Goal: Obtain resource: Obtain resource

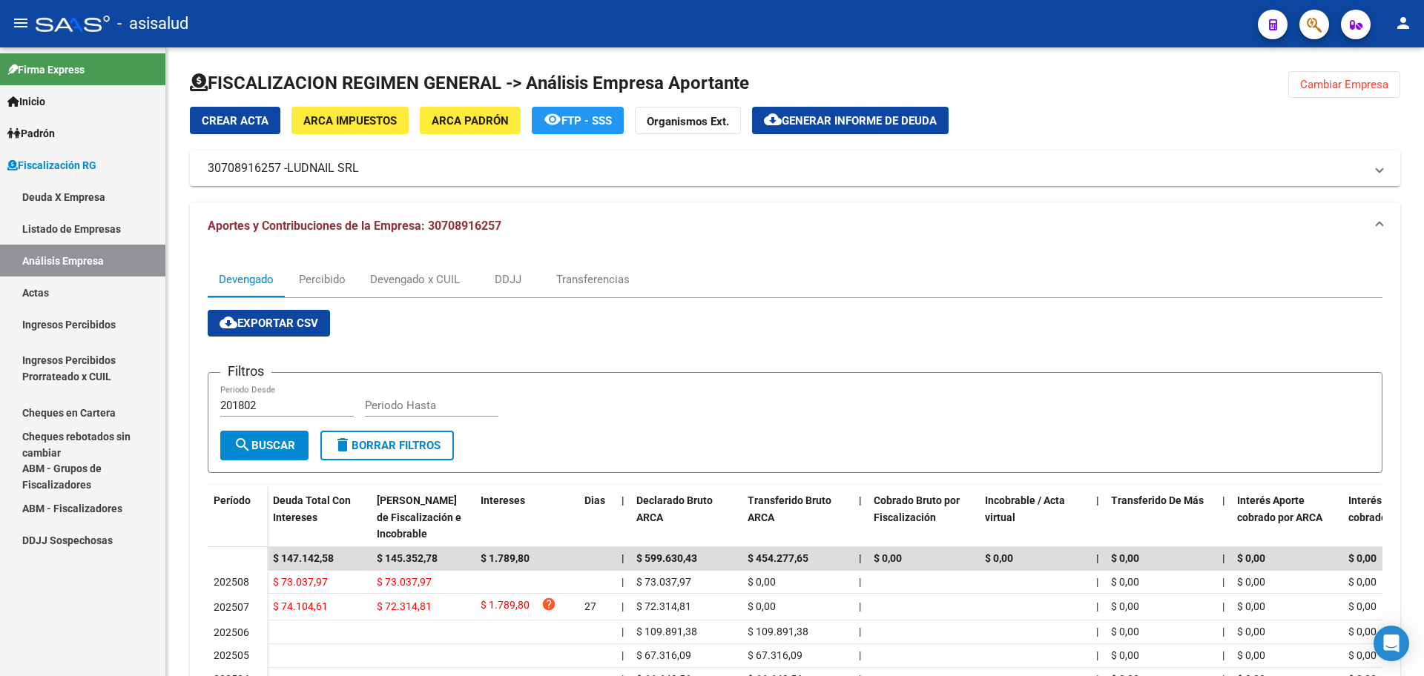
drag, startPoint x: 59, startPoint y: 286, endPoint x: 82, endPoint y: 257, distance: 36.9
click at [59, 286] on link "Actas" at bounding box center [82, 293] width 165 height 32
click at [77, 262] on link "Análisis Empresa" at bounding box center [82, 261] width 165 height 32
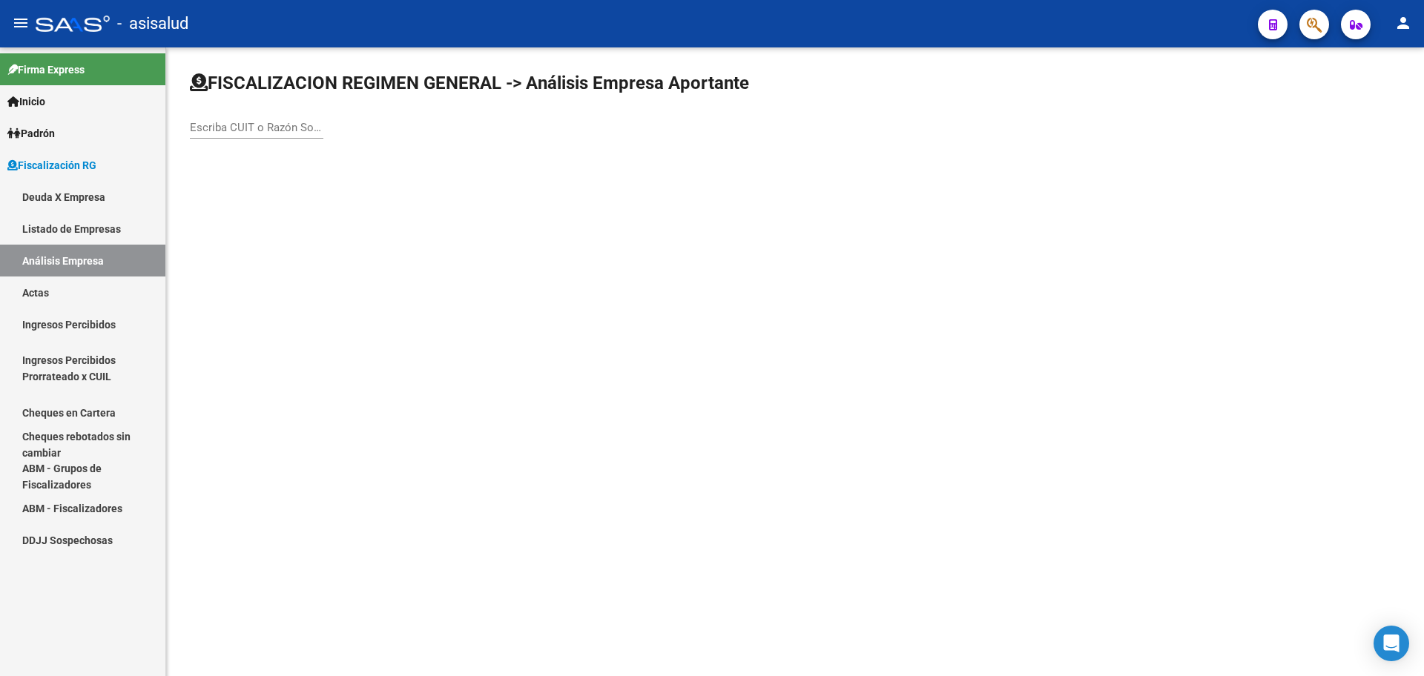
click at [226, 142] on div "Escriba CUIT o Razón Social para buscar" at bounding box center [256, 130] width 133 height 46
click at [226, 139] on div "Escriba CUIT o Razón Social para buscar" at bounding box center [256, 130] width 133 height 46
click at [227, 136] on div "Escriba CUIT o Razón Social para buscar" at bounding box center [256, 123] width 133 height 32
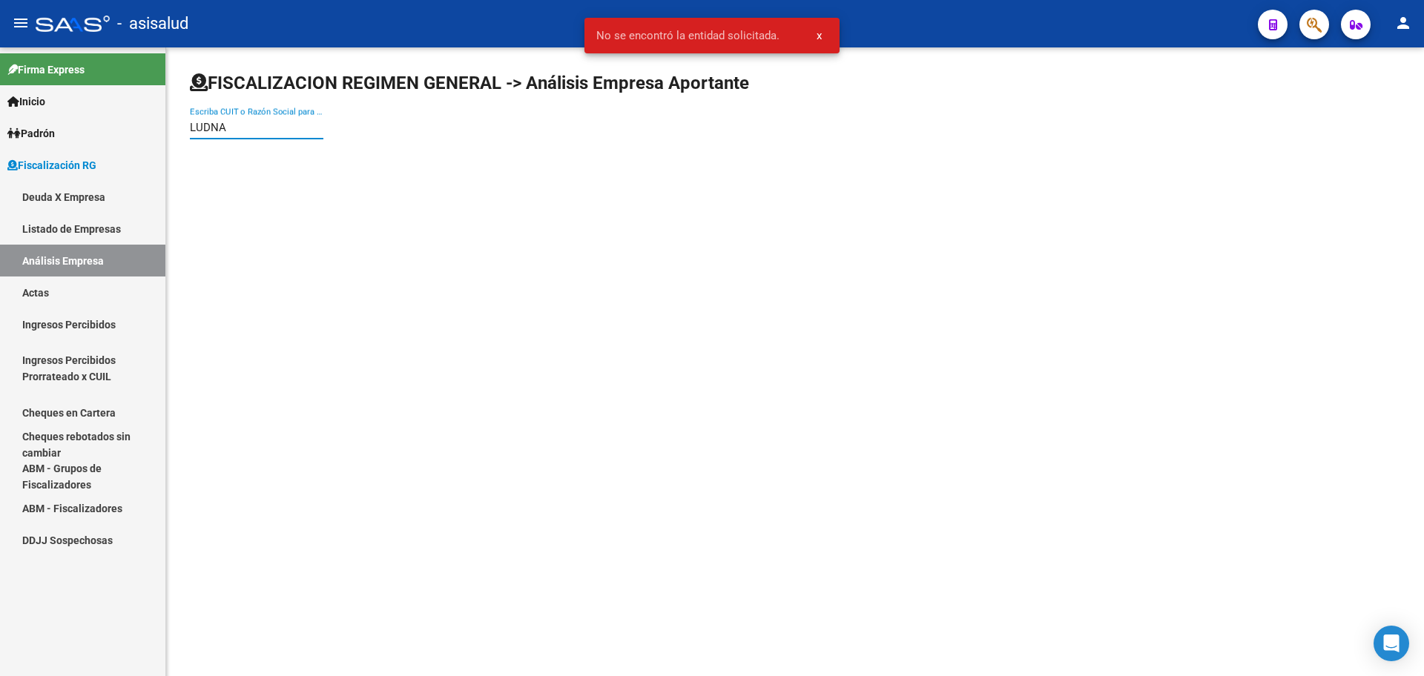
type input "LUDNAI"
click at [251, 146] on span "LUDNAIL SRL" at bounding box center [412, 157] width 421 height 36
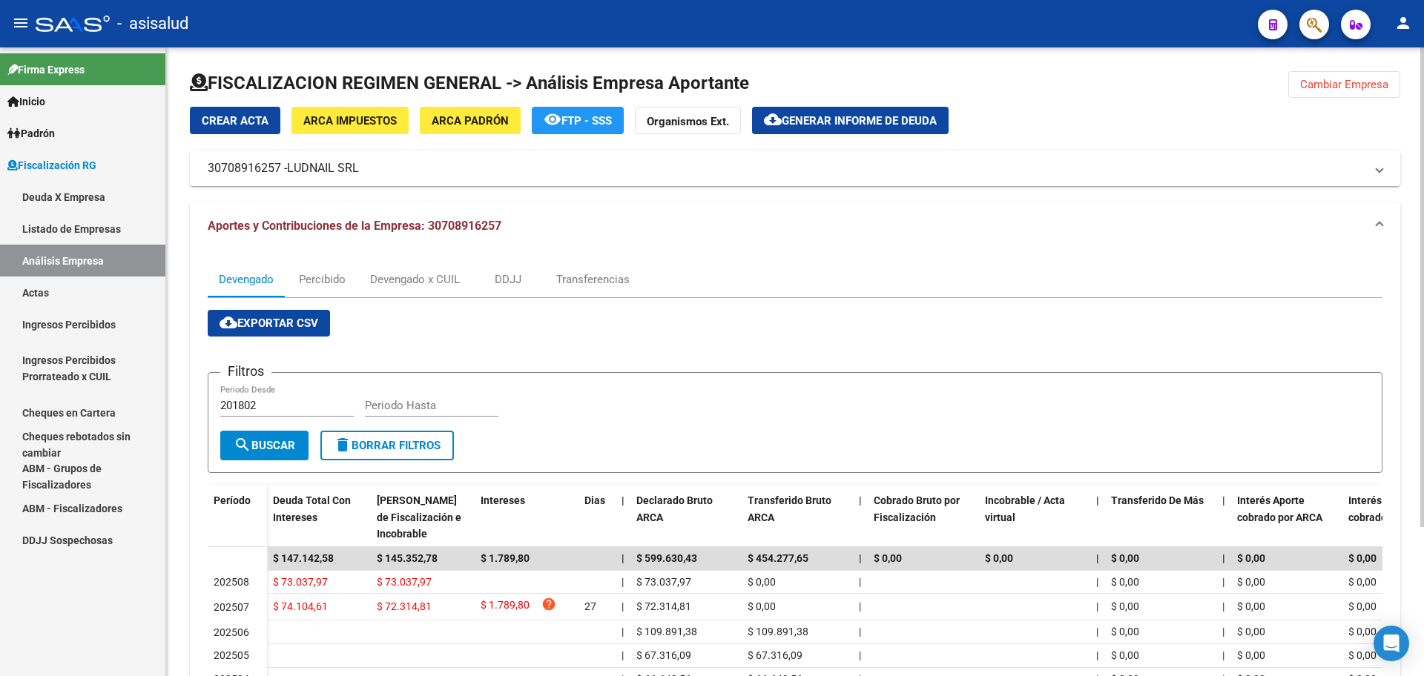
click at [876, 130] on button "cloud_download Generar informe de deuda" at bounding box center [850, 120] width 196 height 27
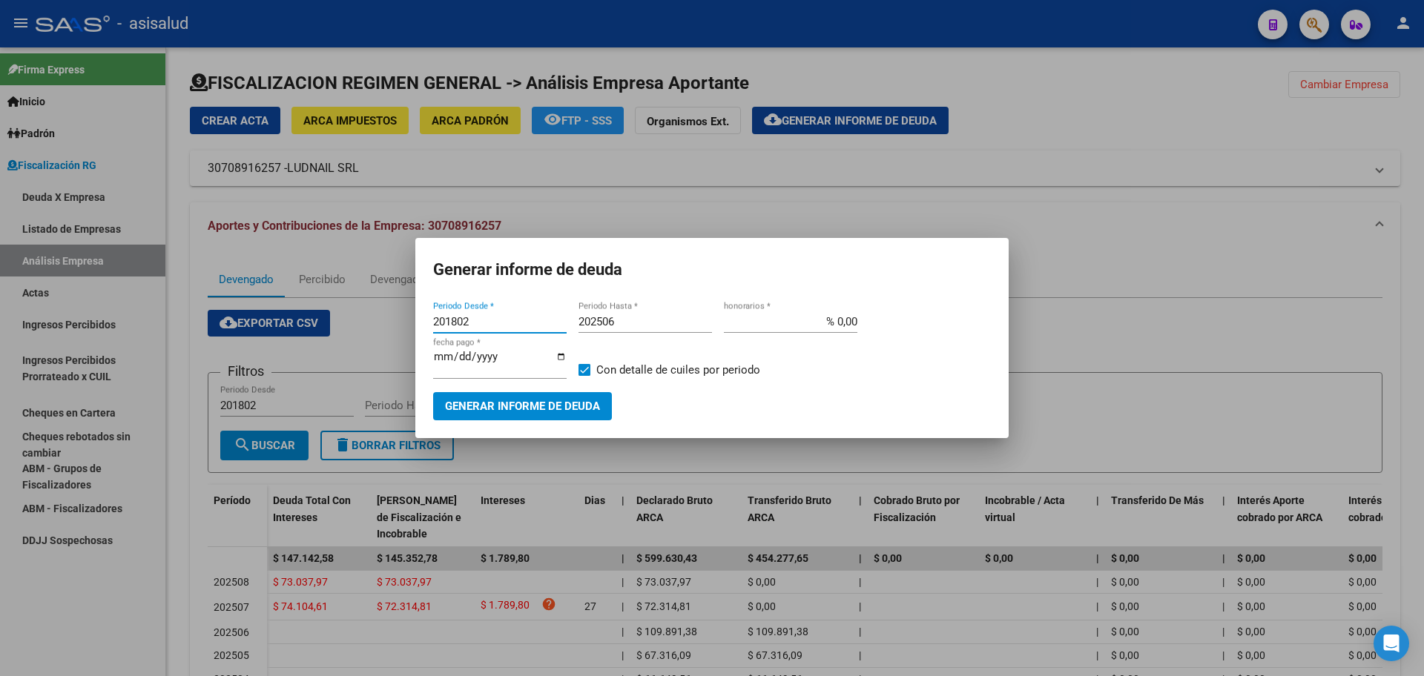
drag, startPoint x: 479, startPoint y: 326, endPoint x: 220, endPoint y: 327, distance: 258.8
click at [220, 327] on div "Generar informe de deuda 201802 Periodo Desde * 202506 Periodo Hasta * % 0,00 h…" at bounding box center [712, 338] width 1424 height 676
type input "202507"
click at [614, 325] on input "202506" at bounding box center [644, 321] width 133 height 13
type input "202508"
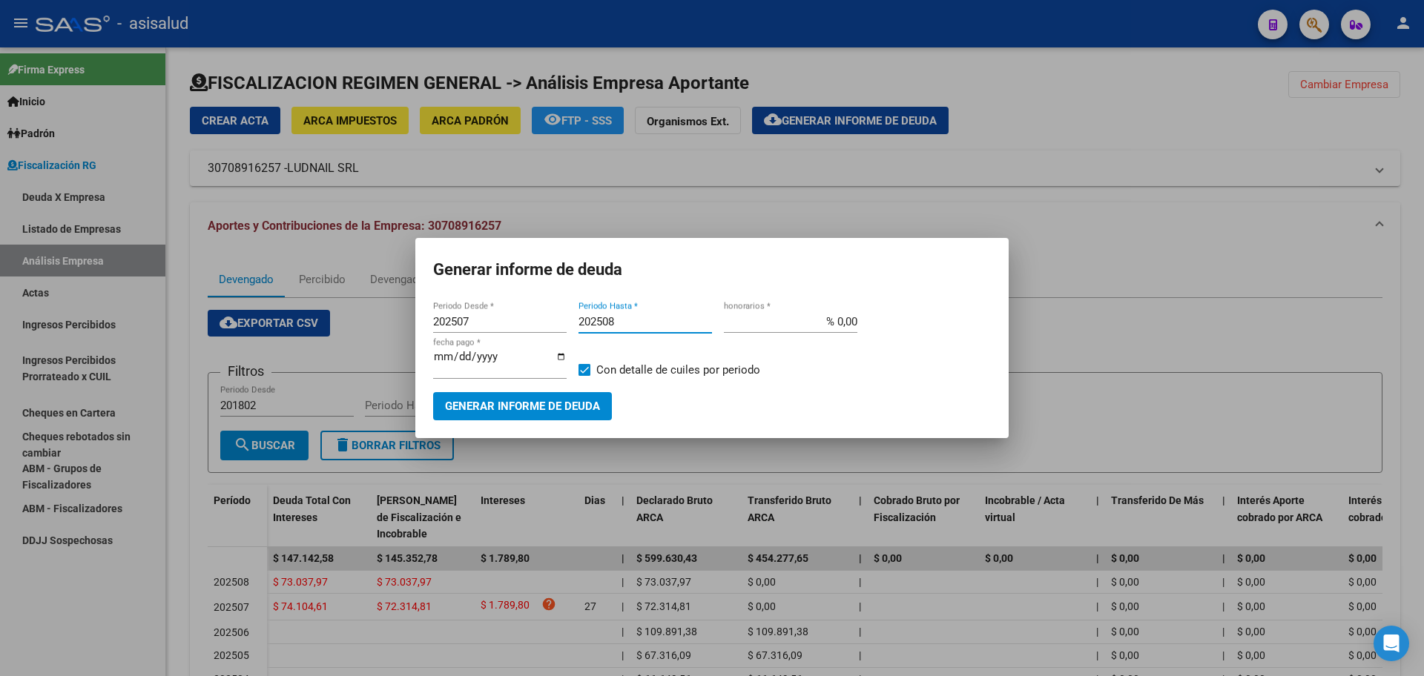
click at [844, 318] on div "% 0,00 honorarios *" at bounding box center [790, 322] width 133 height 22
click at [836, 327] on input "% 0,00" at bounding box center [790, 321] width 133 height 13
type input "% 10,00"
click at [461, 363] on input "[DATE]" at bounding box center [499, 363] width 133 height 24
type input "[DATE]"
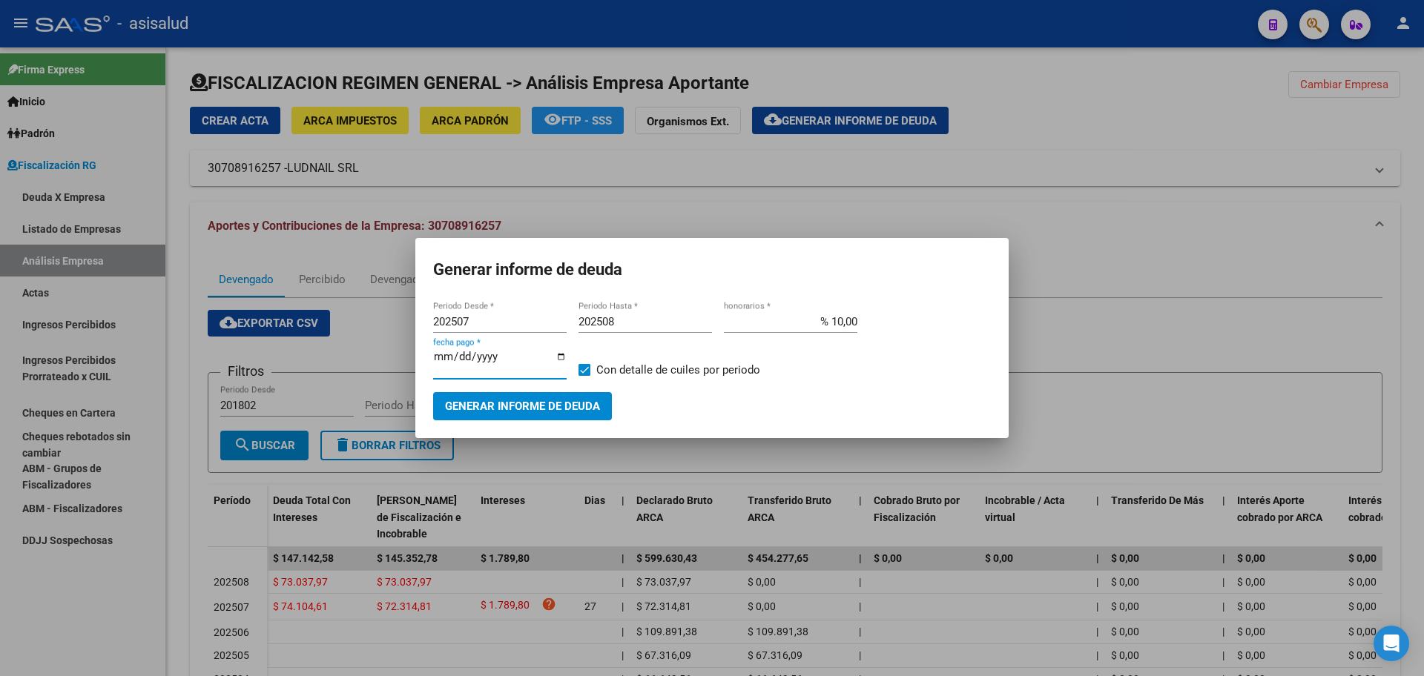
click at [660, 377] on span "Con detalle de cuiles por periodo" at bounding box center [678, 370] width 164 height 18
click at [584, 377] on input "Con detalle de cuiles por periodo" at bounding box center [584, 376] width 1 height 1
checkbox input "false"
click at [555, 401] on span "Generar informe de deuda" at bounding box center [522, 406] width 155 height 13
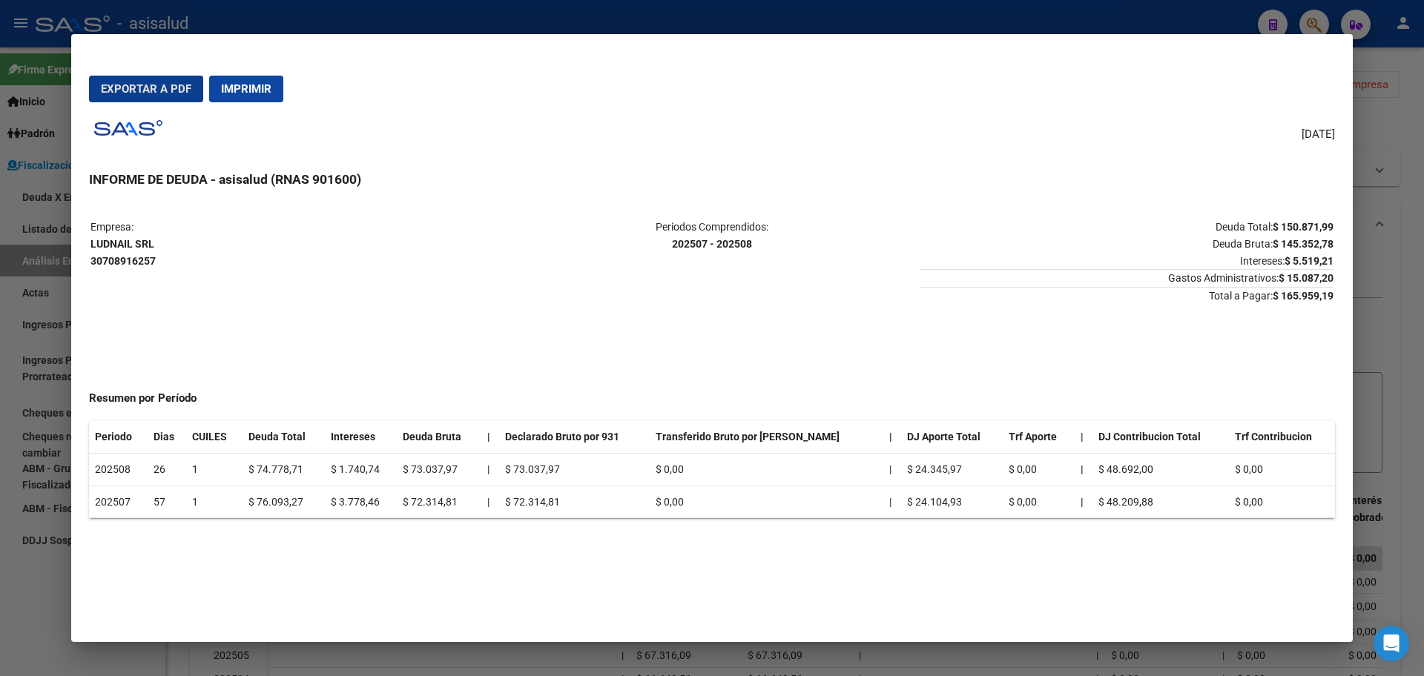
click at [136, 79] on button "Exportar a PDF" at bounding box center [146, 89] width 114 height 27
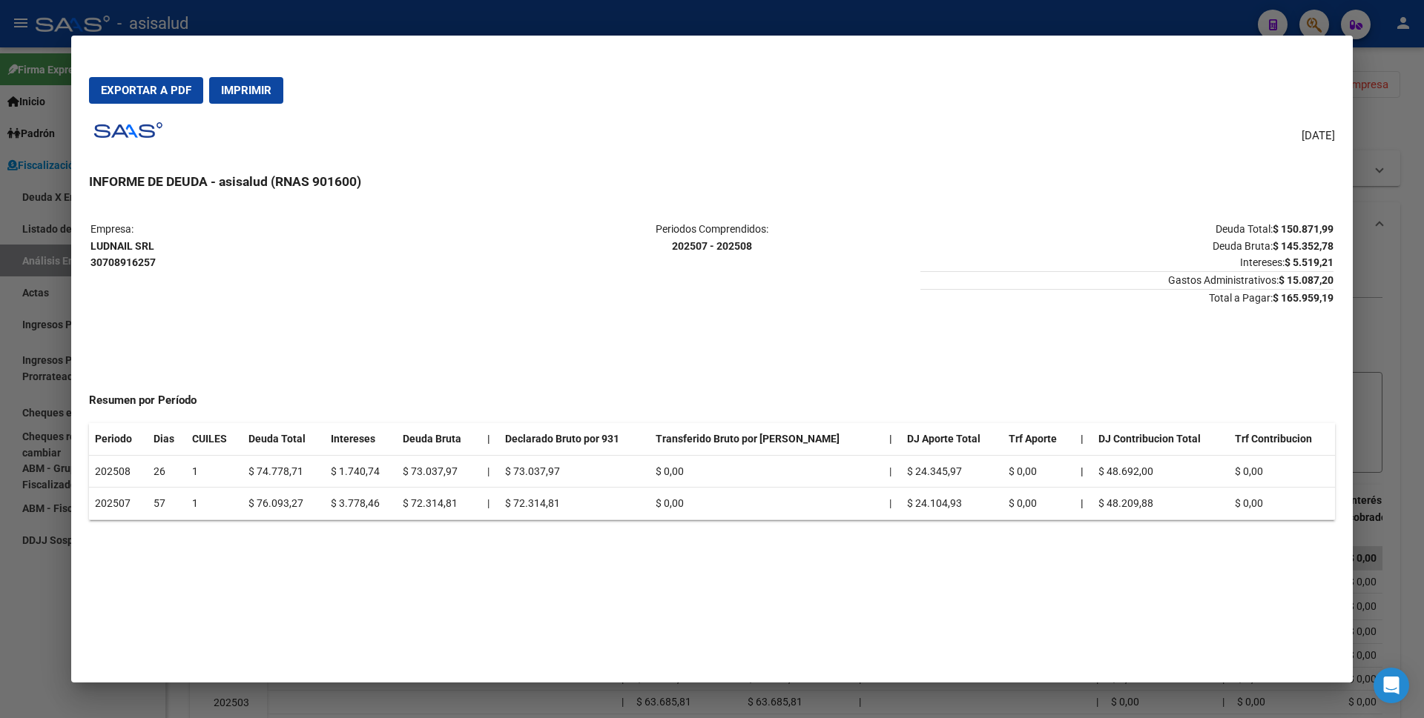
click at [0, 364] on div at bounding box center [712, 359] width 1424 height 718
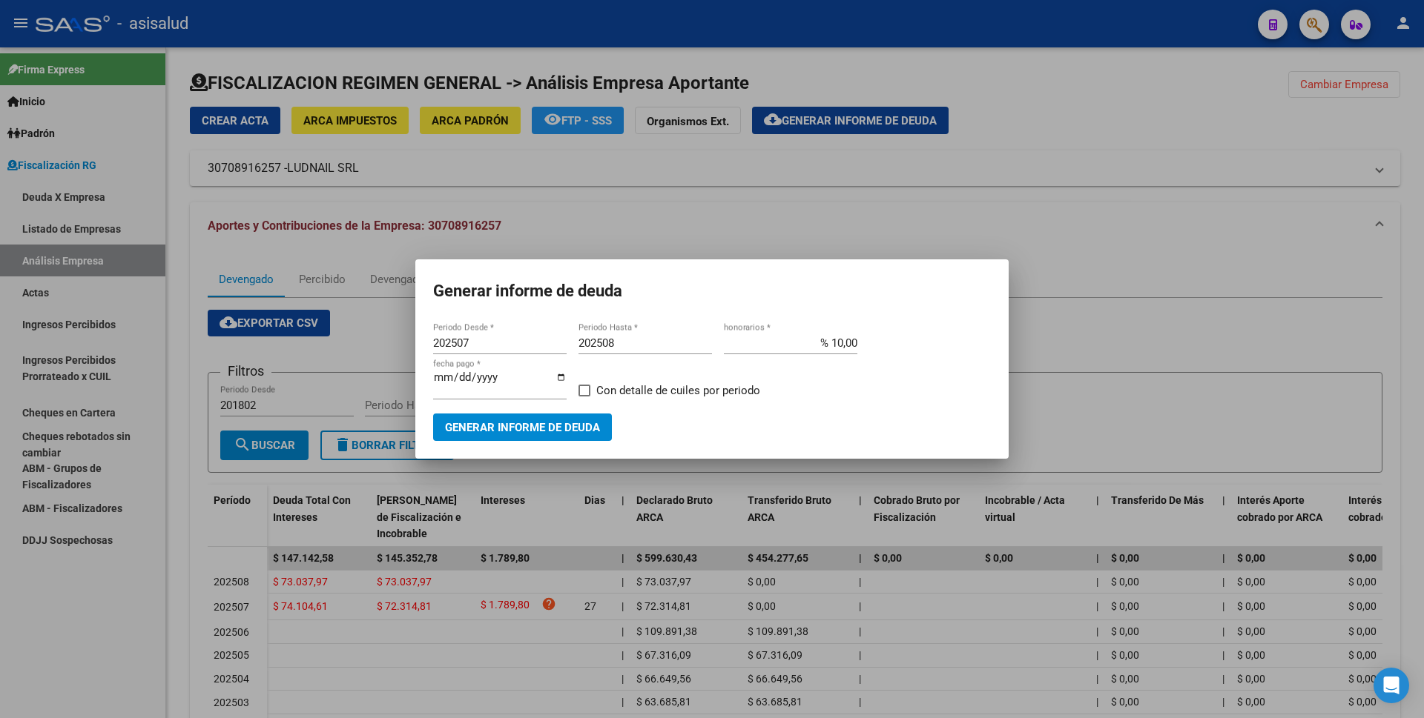
click at [823, 241] on div at bounding box center [712, 359] width 1424 height 718
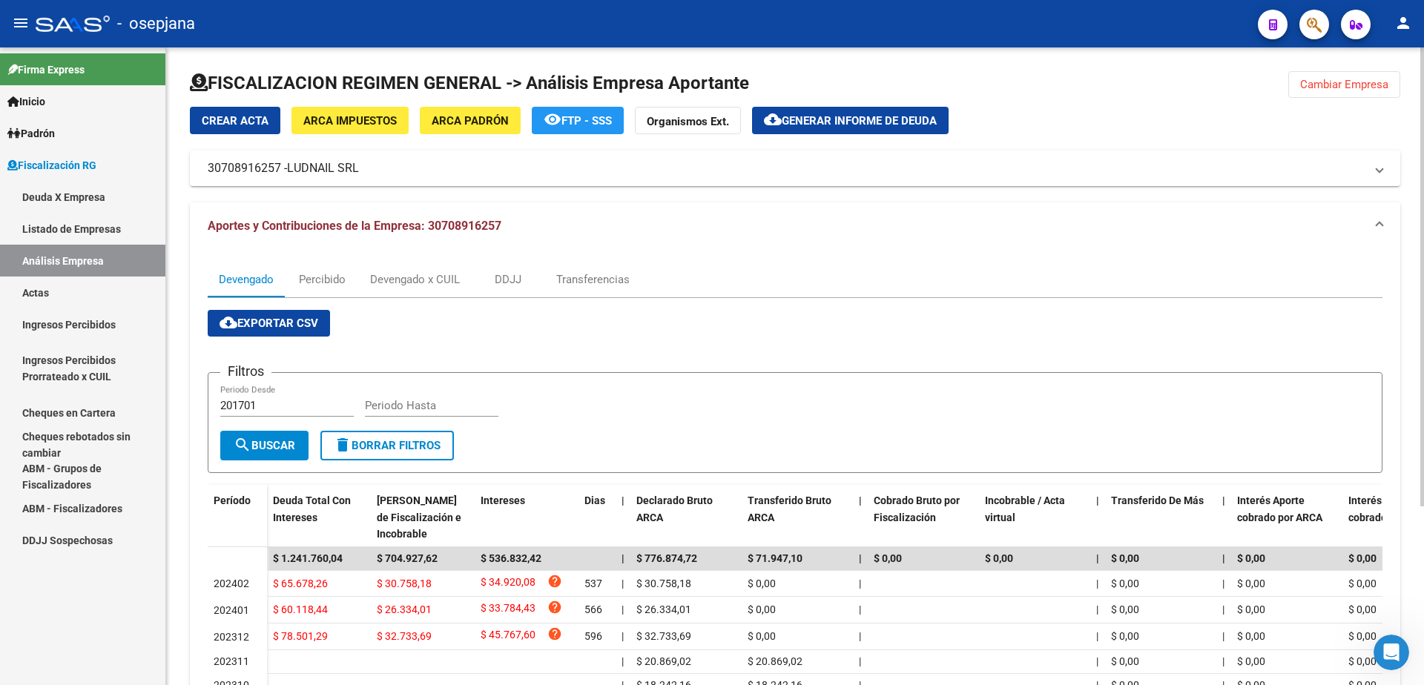
click at [810, 122] on span "Generar informe de deuda" at bounding box center [858, 120] width 155 height 13
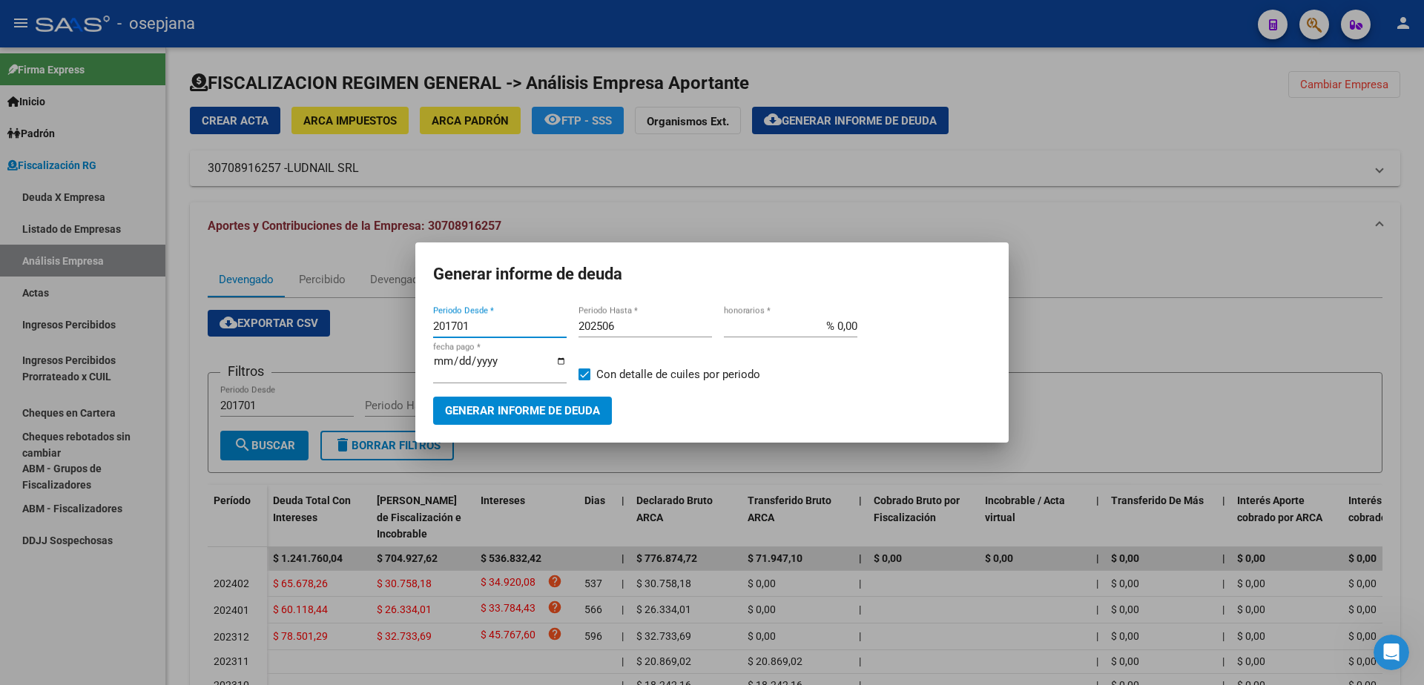
drag, startPoint x: 486, startPoint y: 331, endPoint x: 255, endPoint y: 336, distance: 230.6
click at [255, 336] on div "Generar informe de deuda 201701 Periodo Desde * 202506 Periodo Hasta * % 0,00 h…" at bounding box center [712, 342] width 1424 height 685
type input "202305"
click at [659, 333] on input "202506" at bounding box center [644, 326] width 133 height 13
drag, startPoint x: 649, startPoint y: 335, endPoint x: 595, endPoint y: 337, distance: 54.1
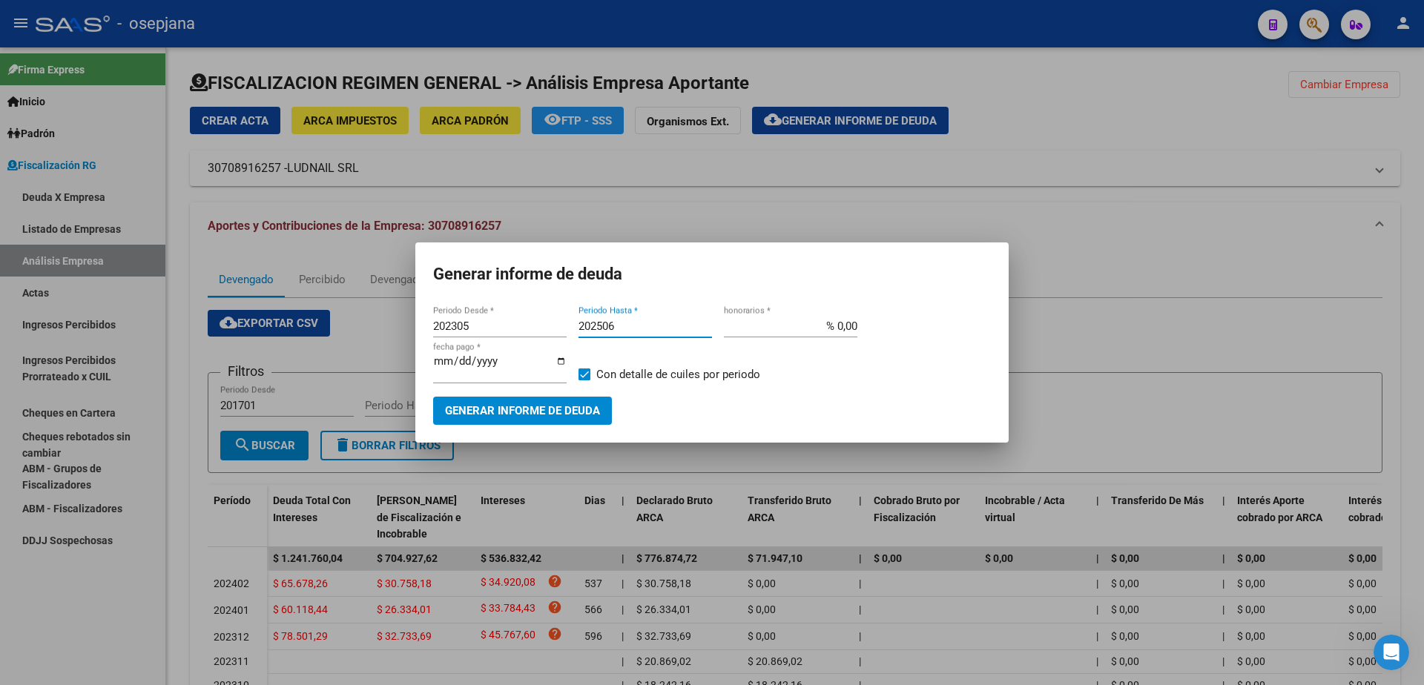
click at [595, 333] on input "202506" at bounding box center [644, 326] width 133 height 13
type input "202412"
click at [839, 331] on input "% 0,00" at bounding box center [790, 326] width 133 height 13
type input "% 10,00"
click at [470, 333] on input "202305" at bounding box center [499, 326] width 133 height 13
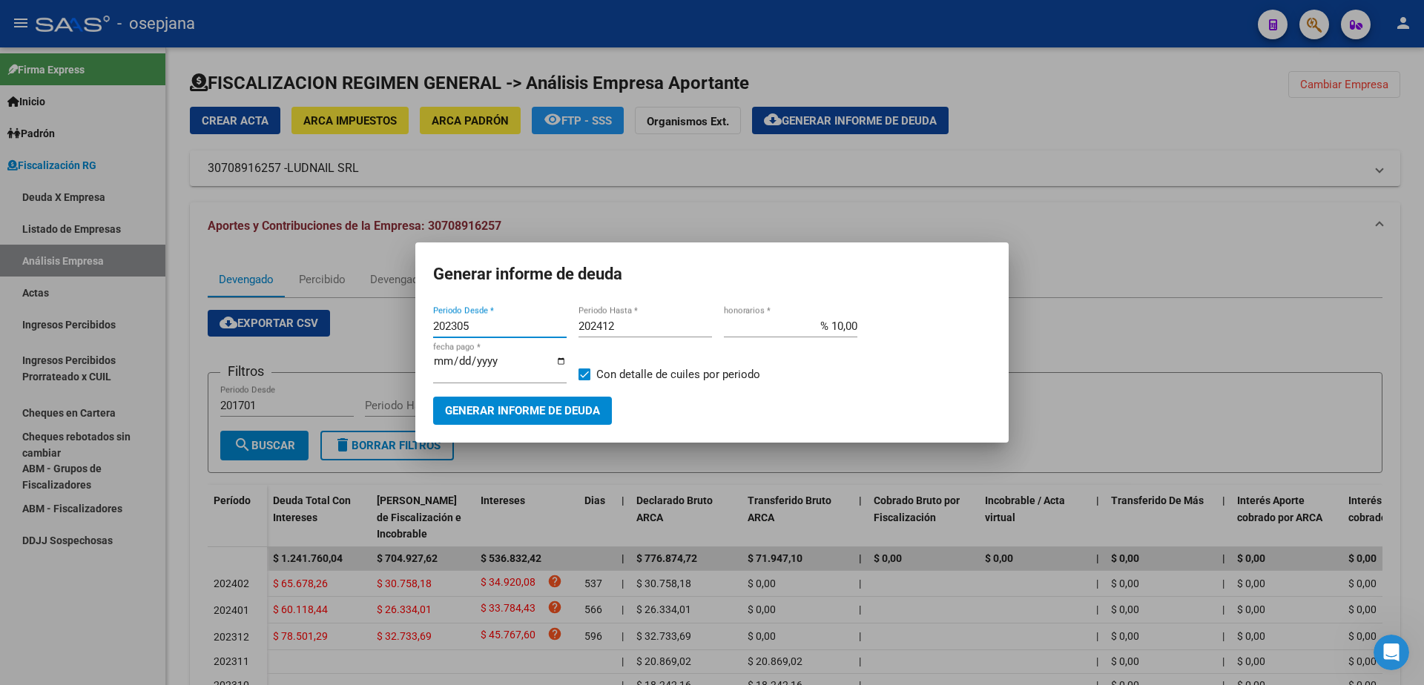
click at [480, 330] on input "202305" at bounding box center [499, 326] width 133 height 13
click at [480, 333] on input "202305" at bounding box center [499, 326] width 133 height 13
click at [460, 368] on input "[DATE]" at bounding box center [499, 367] width 133 height 24
type input "[DATE]"
click at [581, 374] on span at bounding box center [584, 374] width 12 height 12
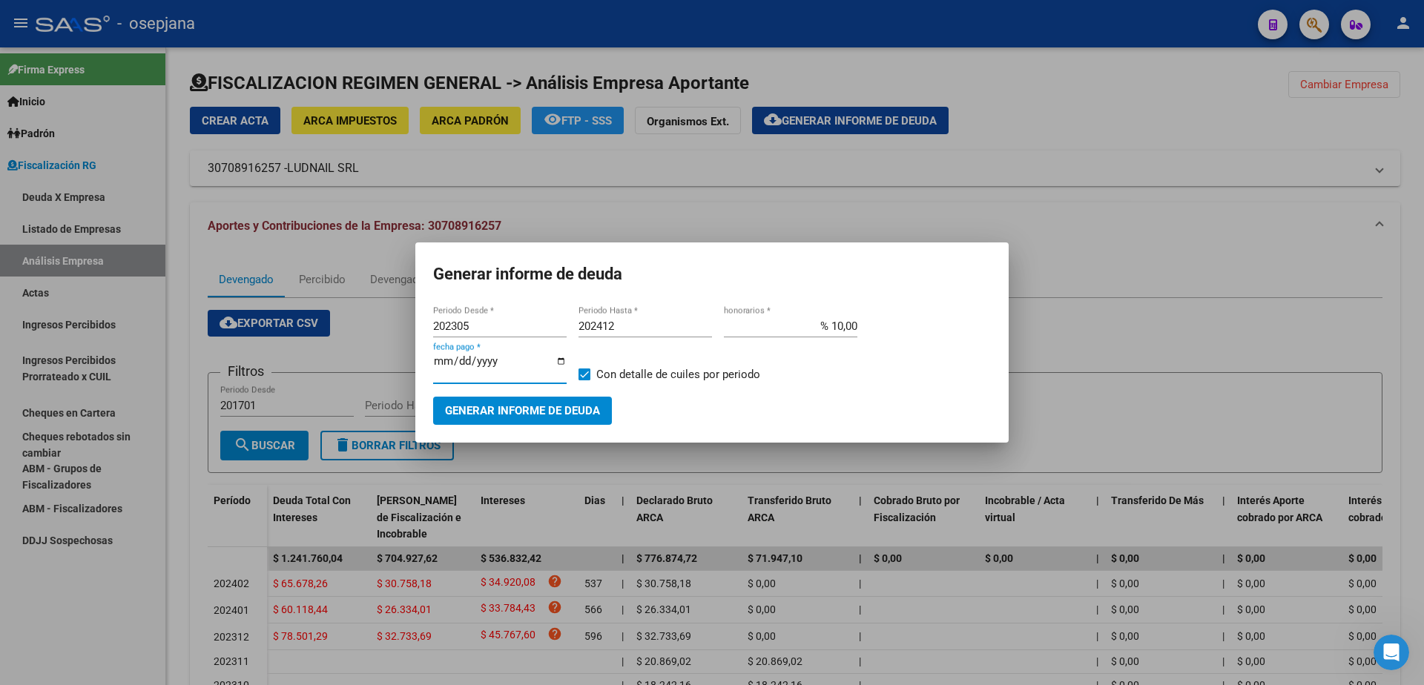
click at [584, 380] on input "Con detalle de cuiles por periodo" at bounding box center [584, 380] width 1 height 1
checkbox input "false"
click at [578, 406] on span "Generar informe de deuda" at bounding box center [522, 411] width 155 height 13
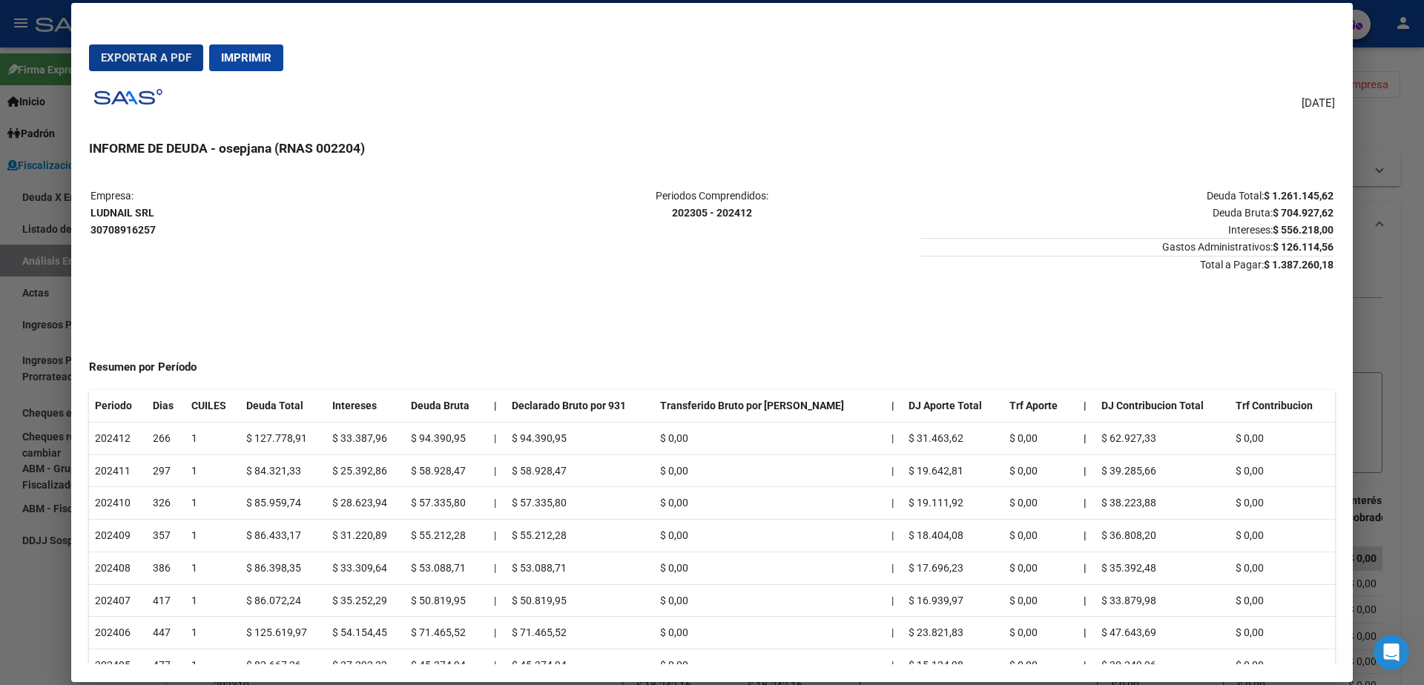
click at [167, 65] on button "Exportar a PDF" at bounding box center [146, 57] width 114 height 27
